Goal: Information Seeking & Learning: Learn about a topic

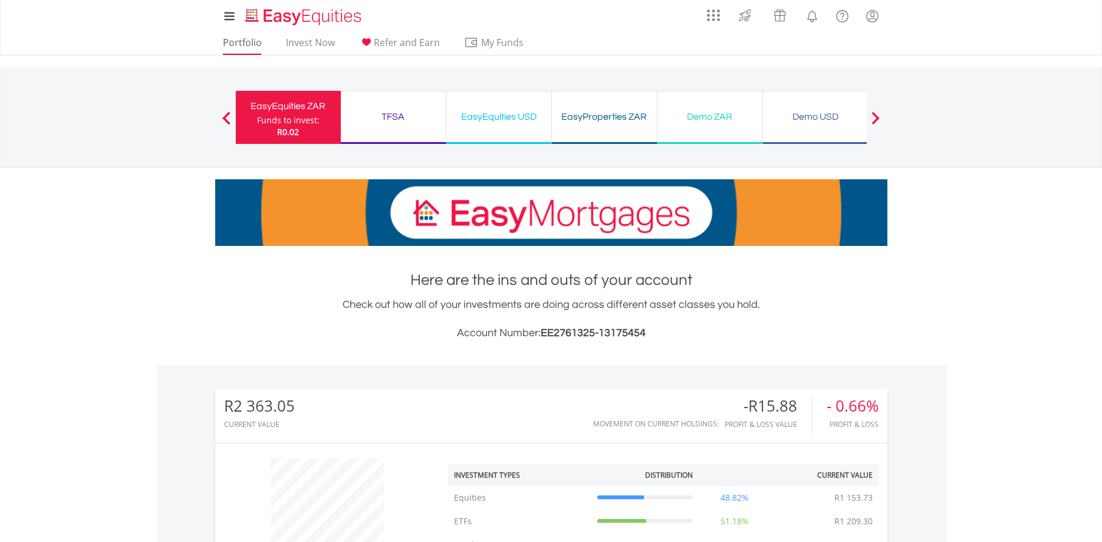
scroll to position [113, 224]
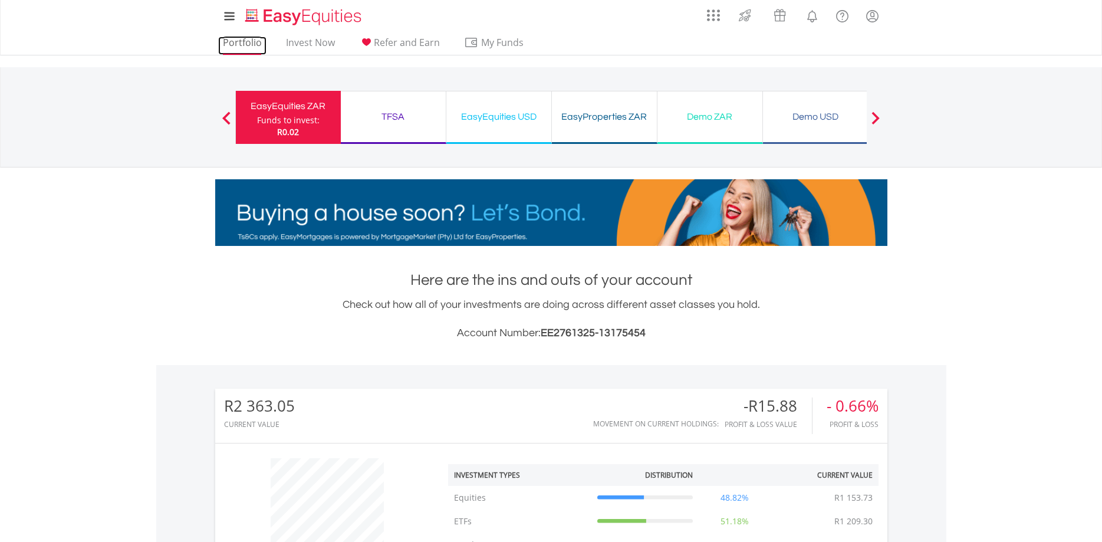
click at [242, 41] on link "Portfolio" at bounding box center [242, 46] width 48 height 18
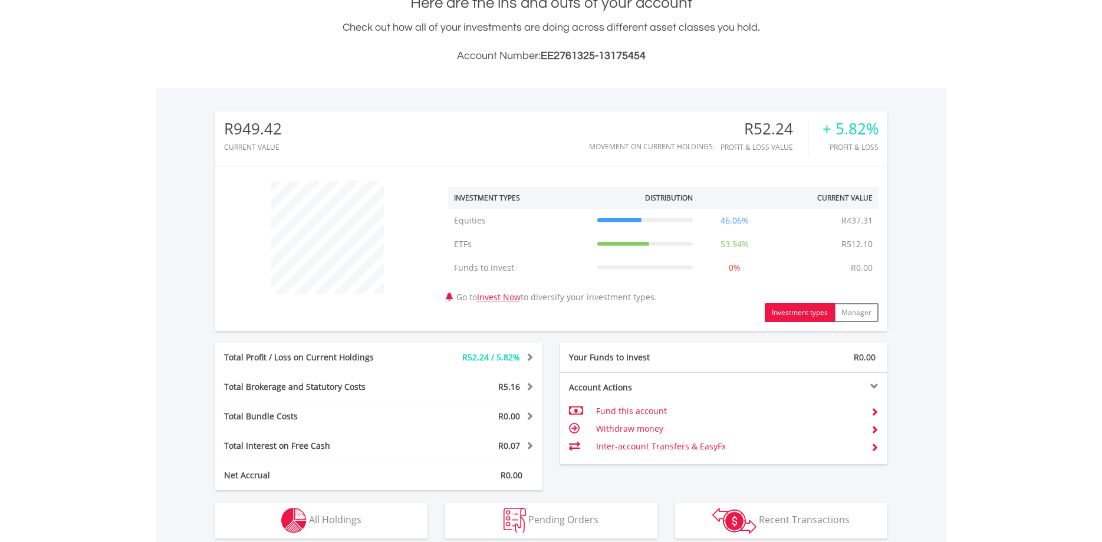
scroll to position [178, 0]
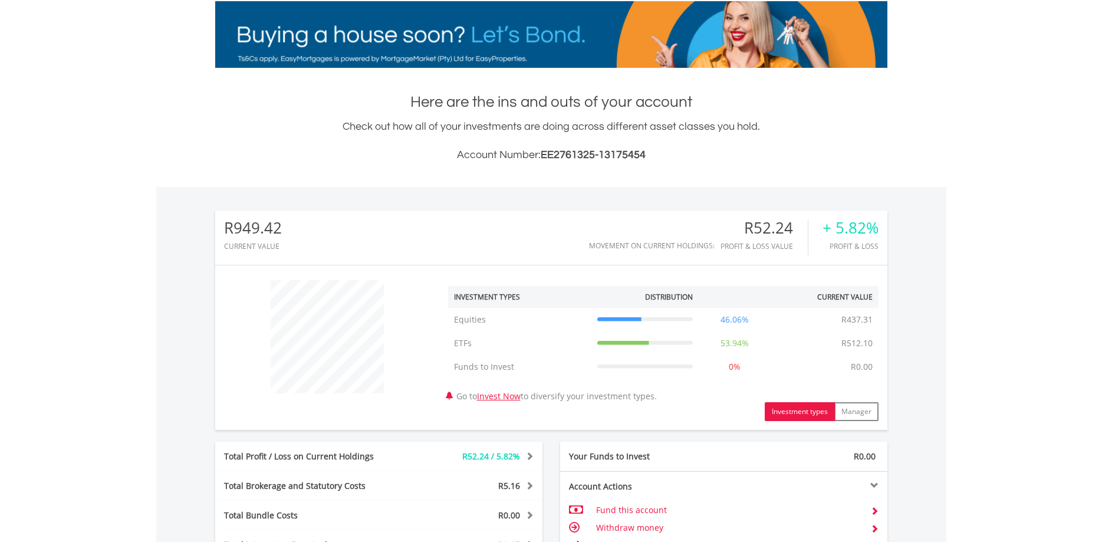
click at [791, 412] on button "Investment types" at bounding box center [800, 411] width 70 height 19
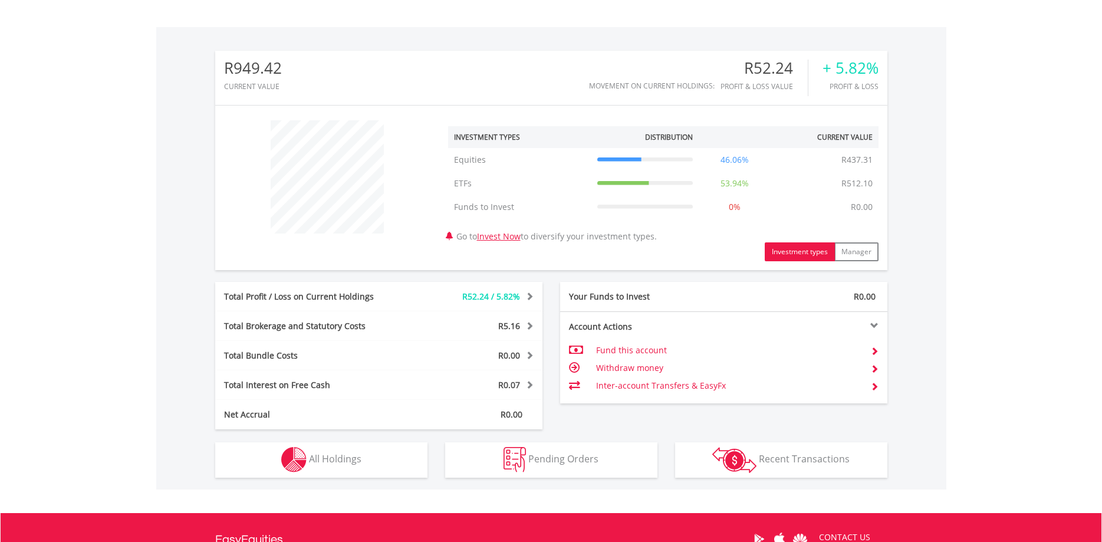
scroll to position [359, 0]
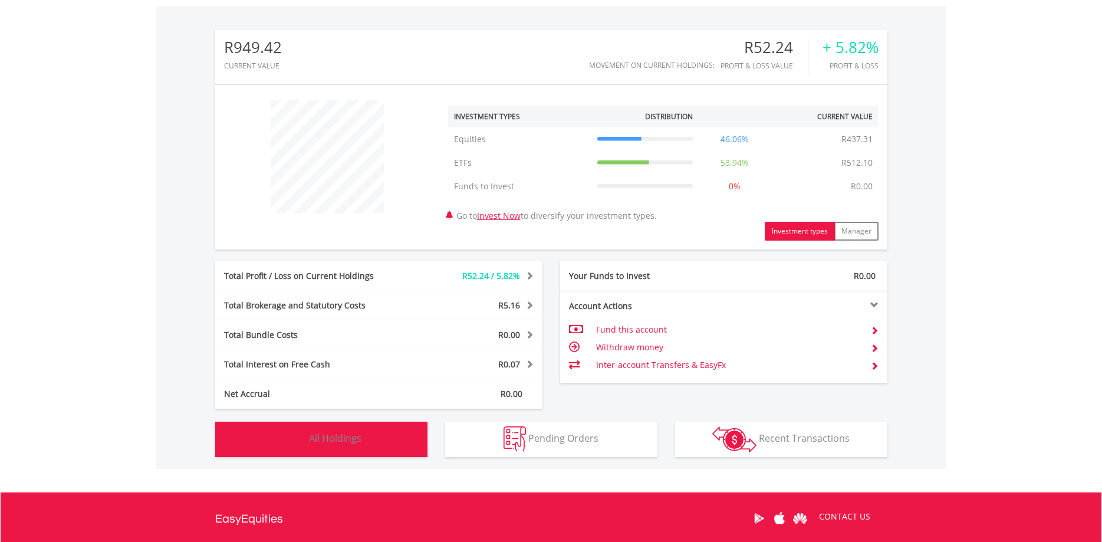
click at [373, 439] on button "Holdings All Holdings" at bounding box center [321, 439] width 212 height 35
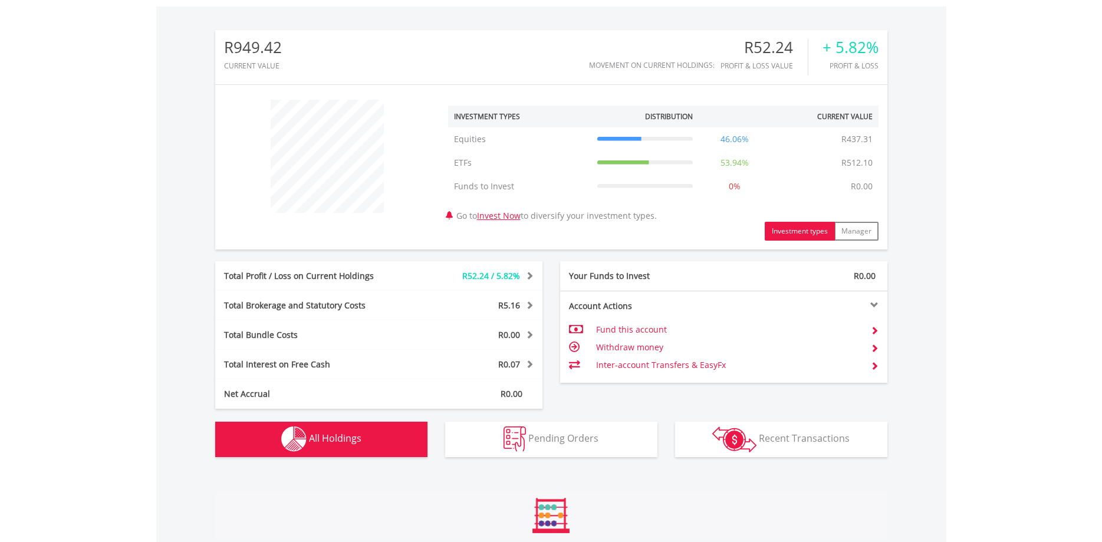
scroll to position [768, 0]
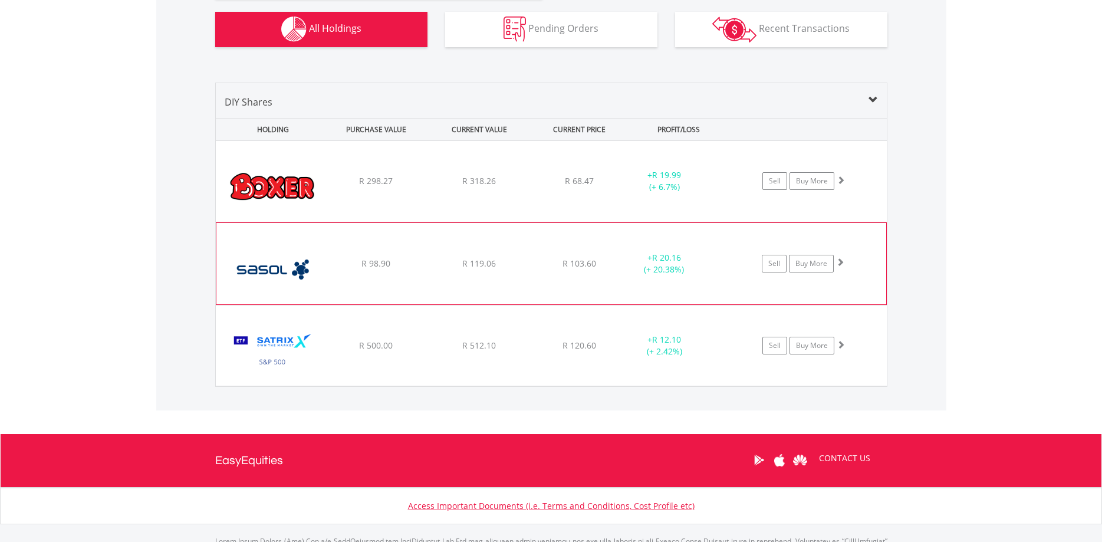
click at [416, 187] on div "R 98.90" at bounding box center [376, 181] width 101 height 12
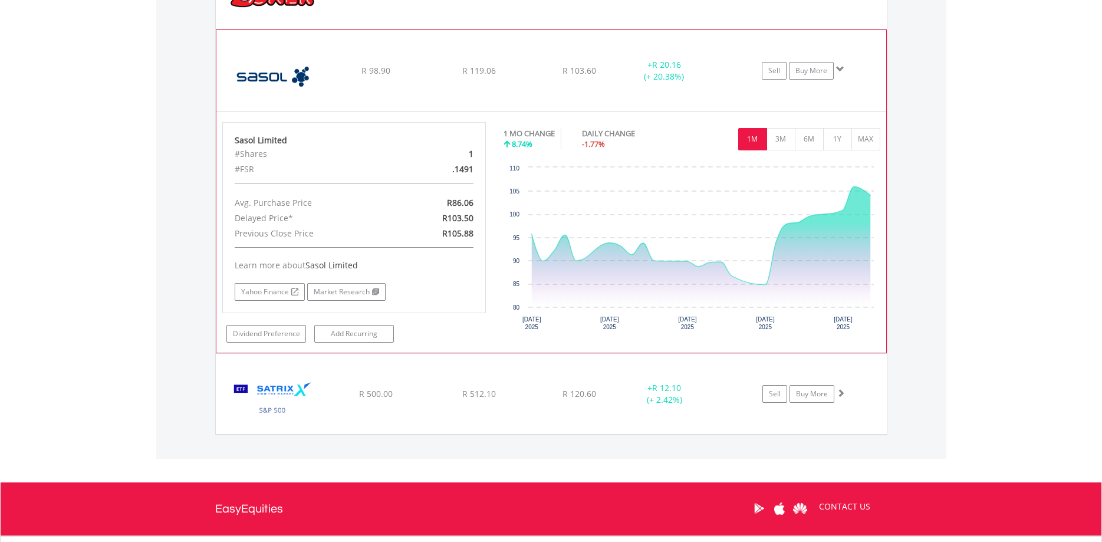
scroll to position [1009, 0]
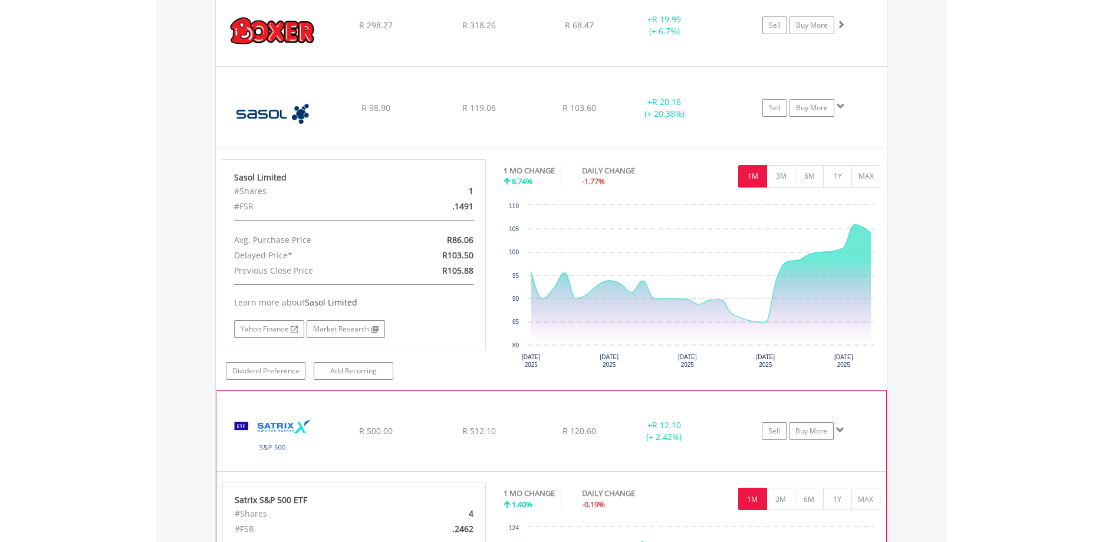
scroll to position [829, 0]
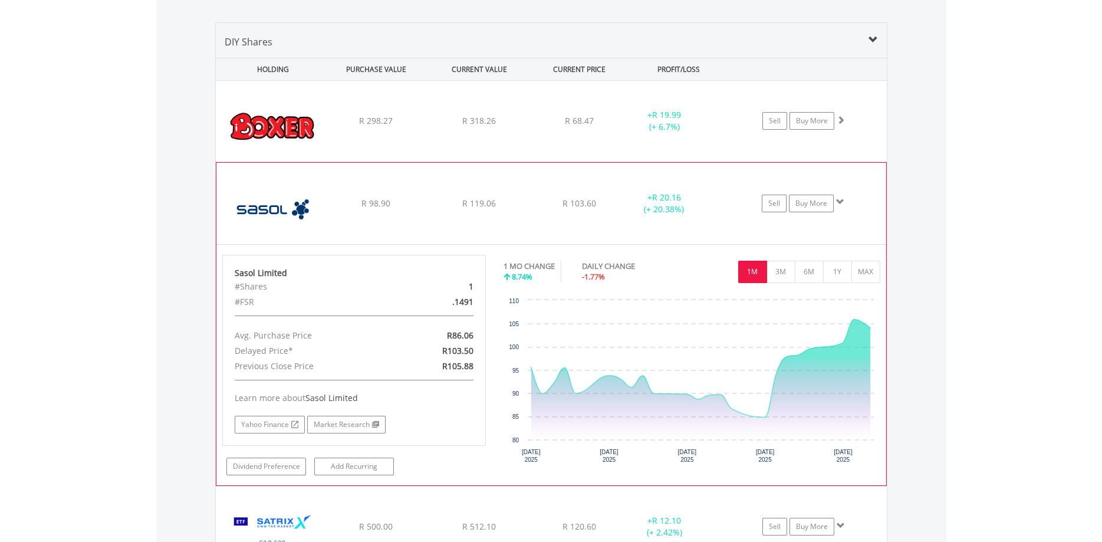
click at [417, 127] on div "R 98.90" at bounding box center [376, 121] width 101 height 12
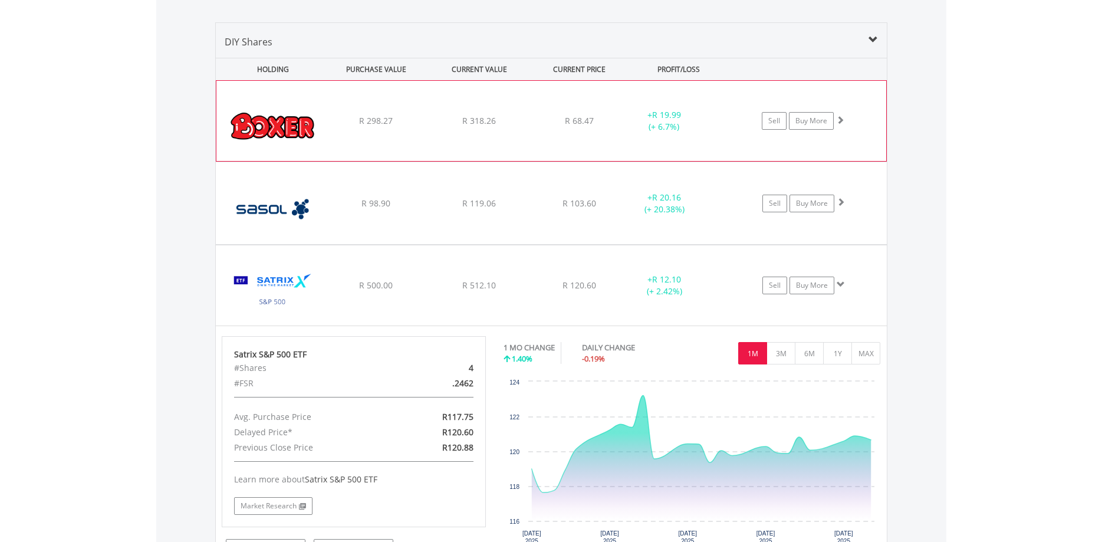
click at [407, 132] on div "﻿ Boxer Retail Limited R 298.27 R 318.26 R 68.47 + R 19.99 (+ 6.7%) Sell Buy Mo…" at bounding box center [551, 121] width 670 height 80
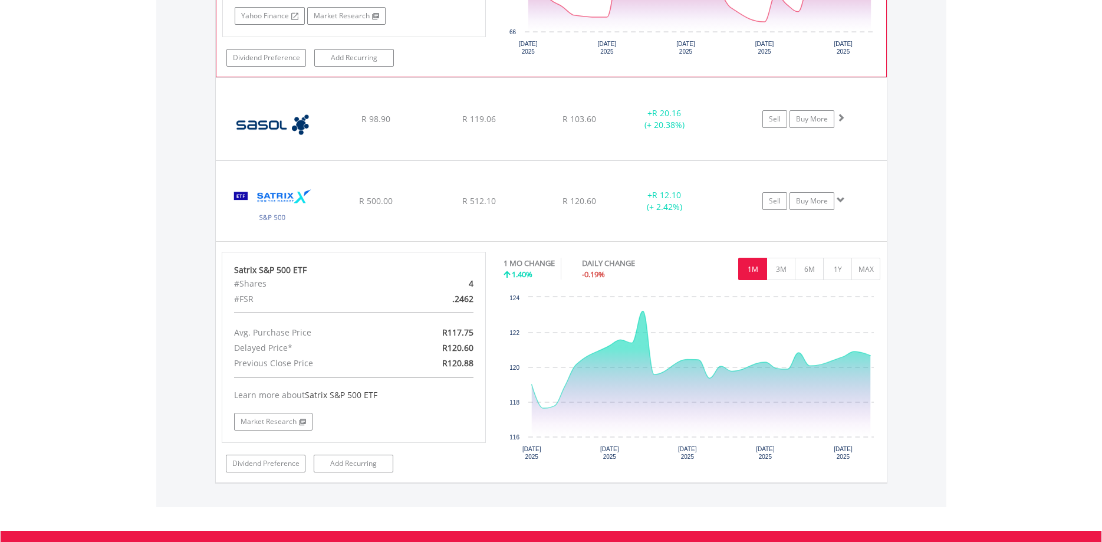
scroll to position [1129, 0]
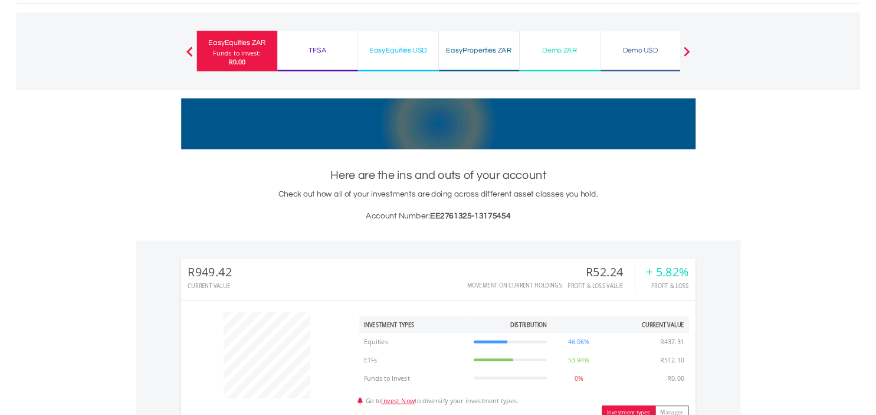
scroll to position [0, 0]
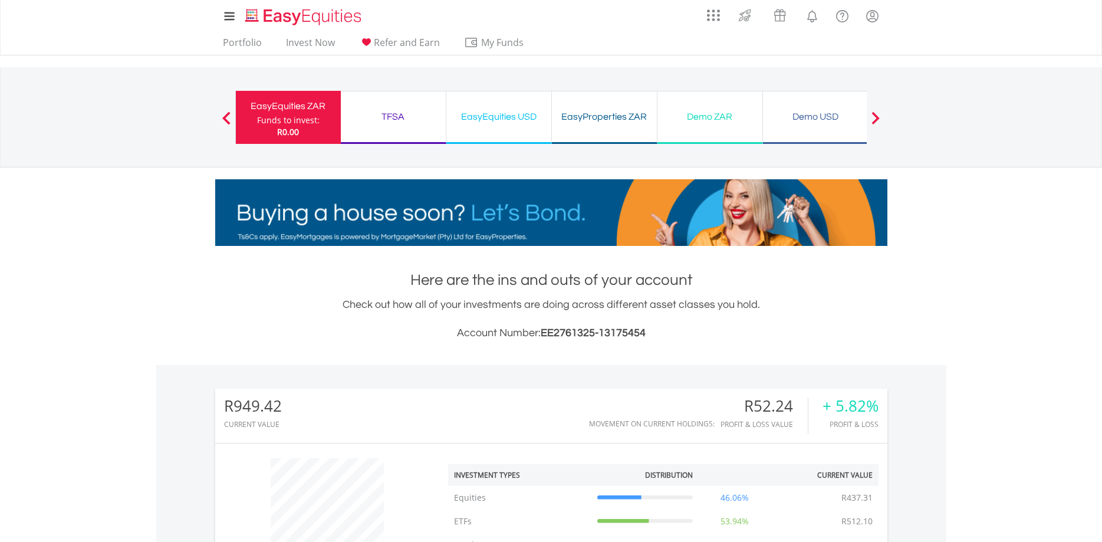
click at [594, 119] on div "EasyProperties ZAR" at bounding box center [604, 117] width 91 height 17
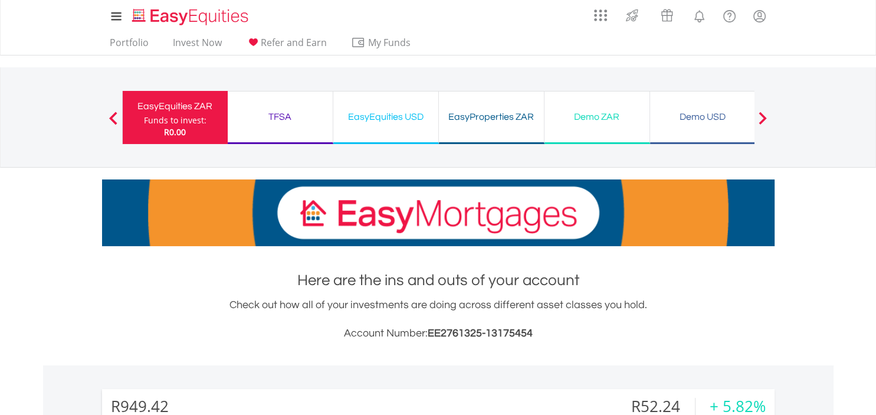
click at [492, 30] on div "My Investments Invest Now New Listings Sell My Recurring Investments Pending Or…" at bounding box center [438, 16] width 672 height 32
